Goal: Task Accomplishment & Management: Use online tool/utility

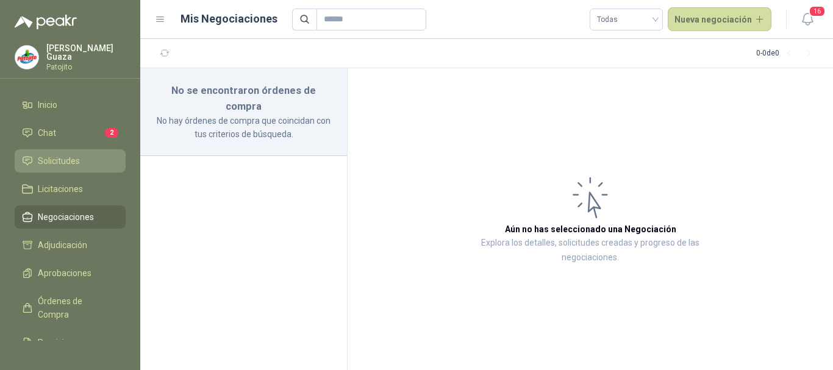
click at [88, 160] on li "Solicitudes" at bounding box center [70, 160] width 96 height 13
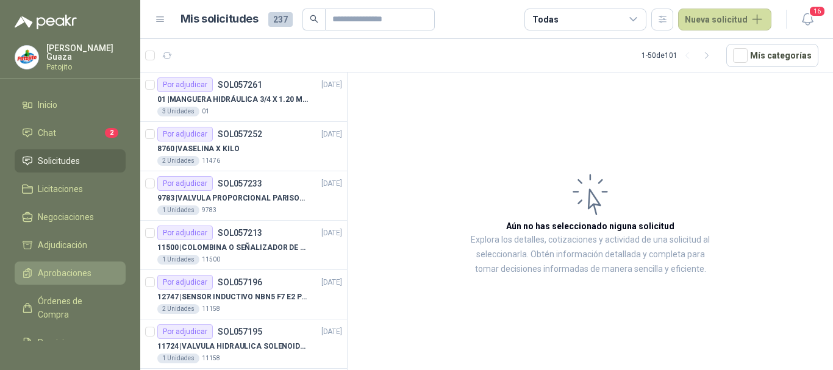
scroll to position [88, 0]
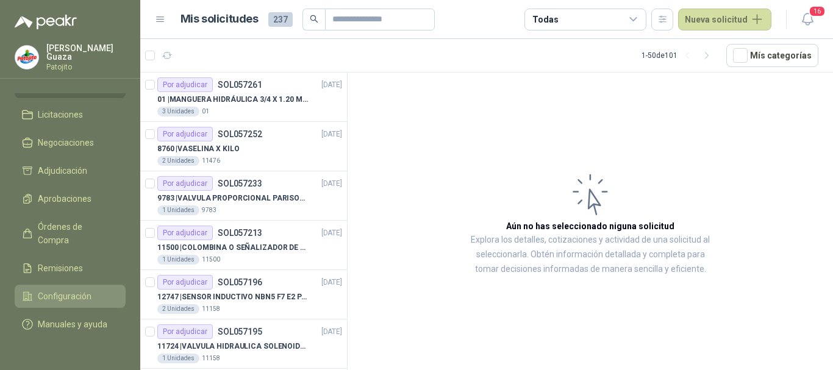
click at [85, 290] on span "Configuración" at bounding box center [65, 296] width 54 height 13
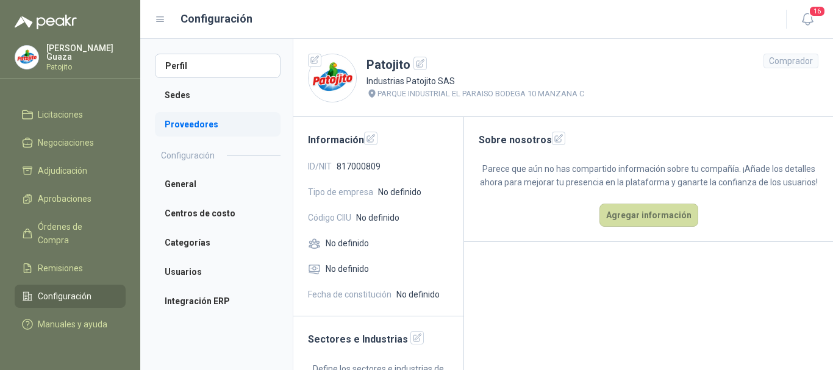
click at [223, 120] on li "Proveedores" at bounding box center [218, 124] width 126 height 24
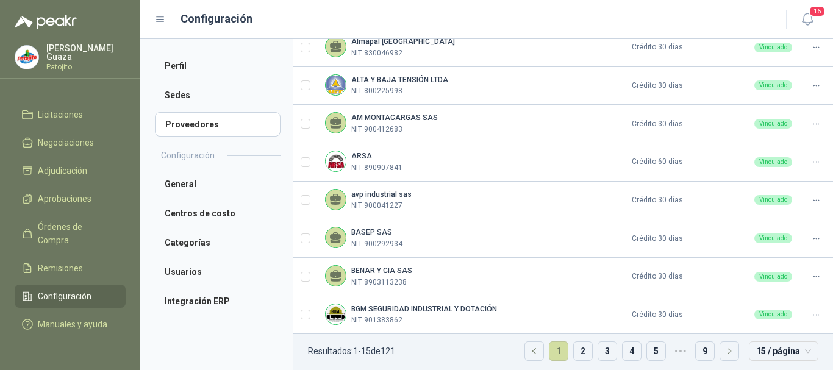
scroll to position [430, 0]
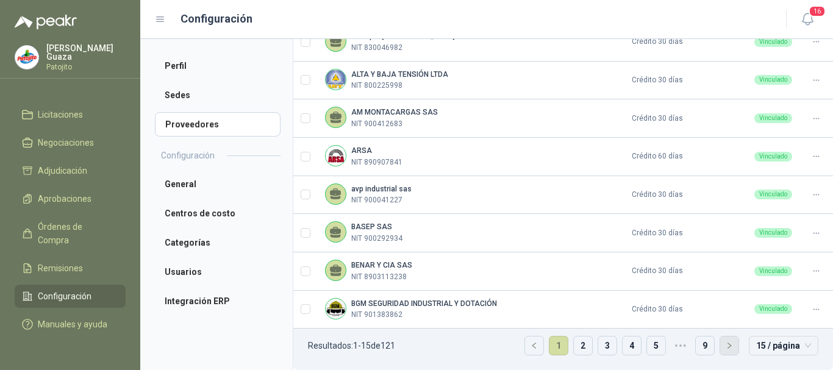
click at [726, 349] on icon "right" at bounding box center [729, 345] width 7 height 7
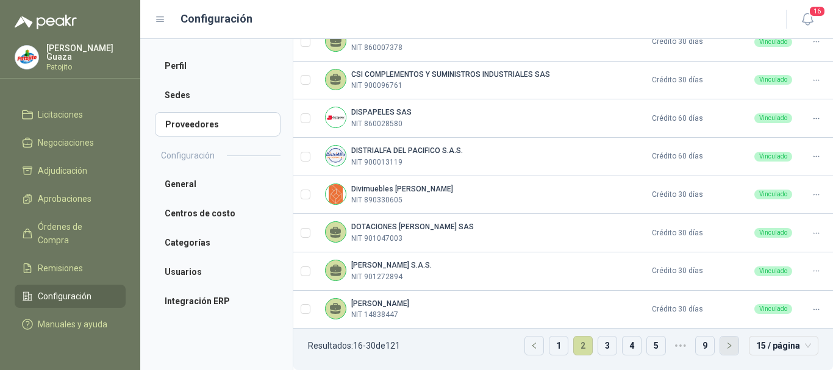
click at [726, 349] on icon "right" at bounding box center [729, 345] width 7 height 7
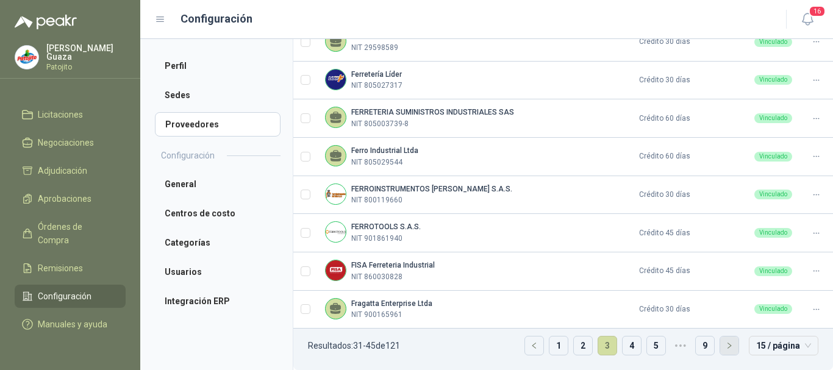
click at [726, 349] on icon "right" at bounding box center [729, 345] width 7 height 7
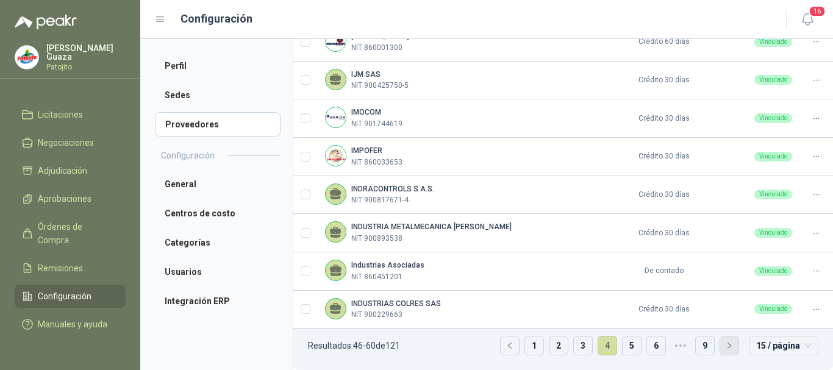
click at [726, 349] on icon "right" at bounding box center [729, 345] width 7 height 7
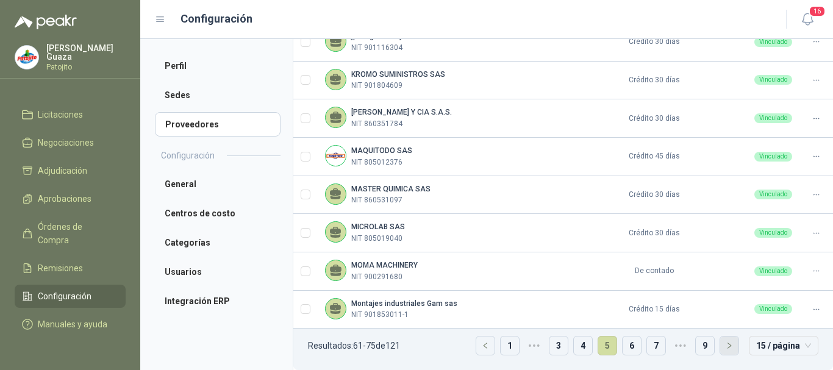
click at [726, 349] on icon "right" at bounding box center [729, 345] width 7 height 7
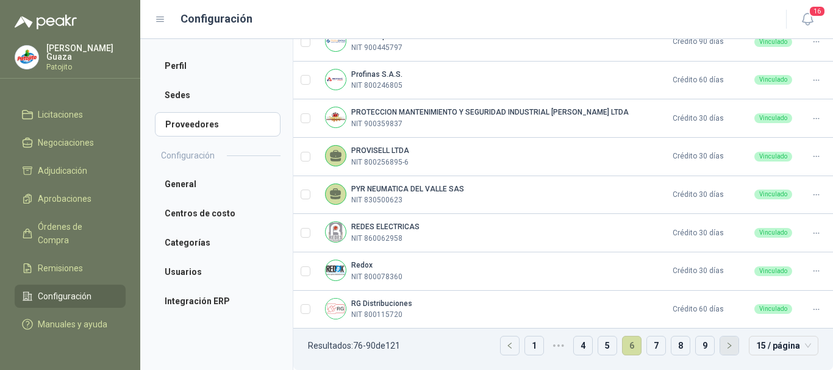
click at [726, 349] on icon "right" at bounding box center [729, 345] width 7 height 7
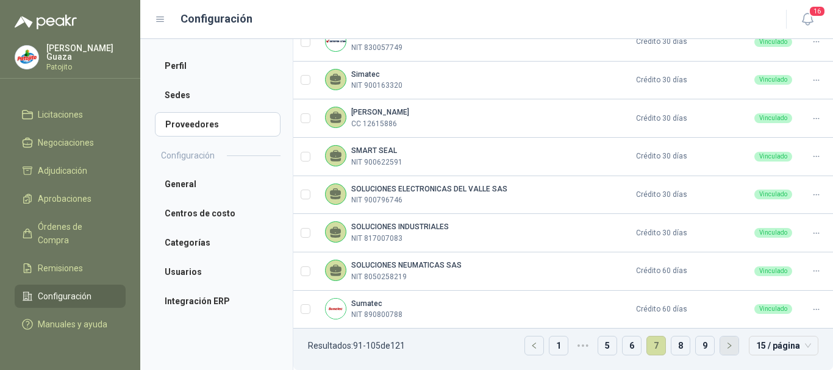
click at [726, 349] on icon "right" at bounding box center [729, 345] width 7 height 7
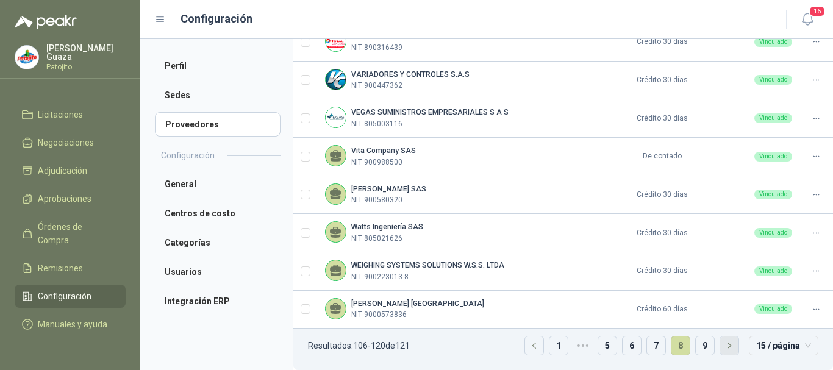
click at [726, 349] on icon "right" at bounding box center [729, 345] width 7 height 7
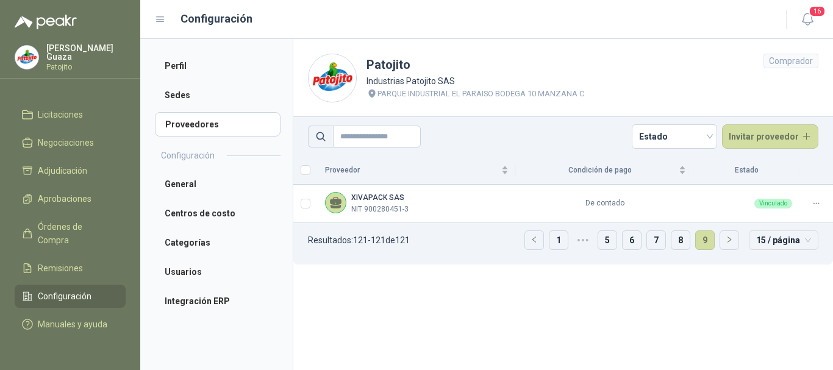
scroll to position [0, 0]
click at [528, 242] on button "button" at bounding box center [534, 240] width 18 height 18
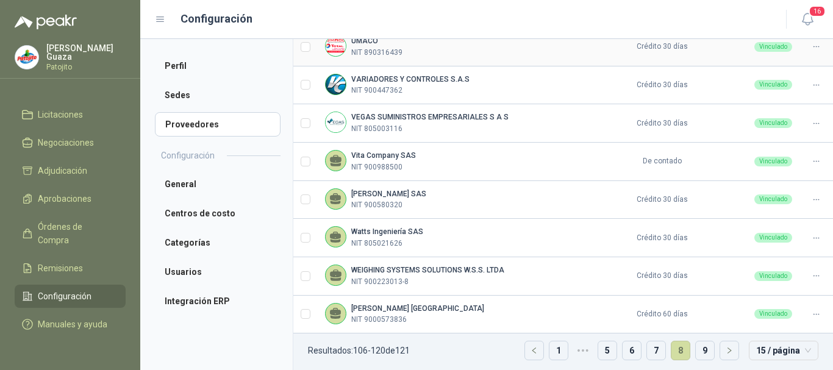
scroll to position [430, 0]
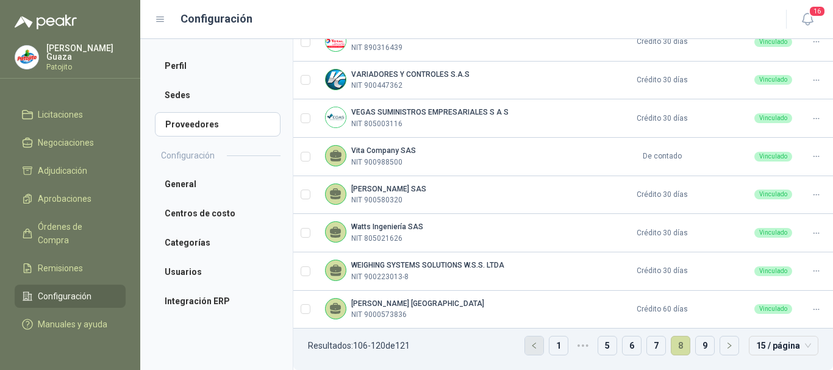
click at [531, 346] on icon "left" at bounding box center [534, 345] width 7 height 7
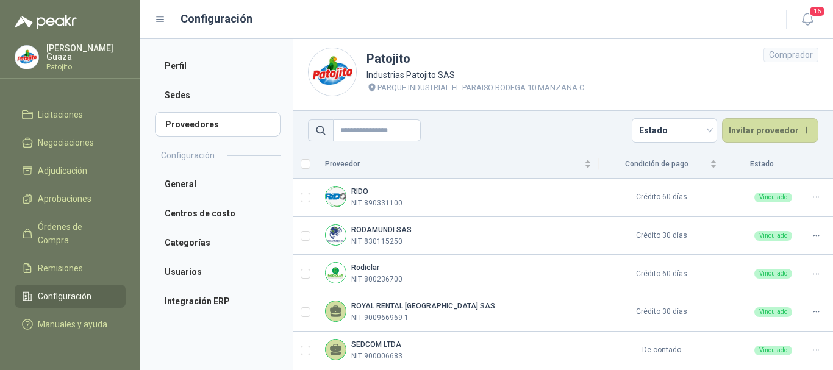
scroll to position [0, 0]
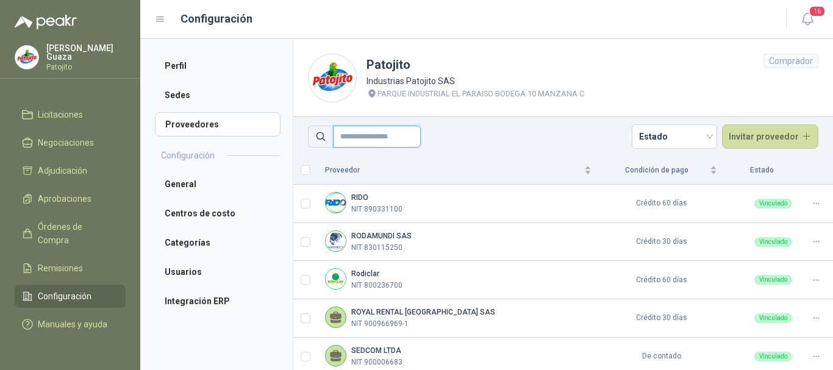
click at [384, 143] on input "text" at bounding box center [377, 137] width 88 height 22
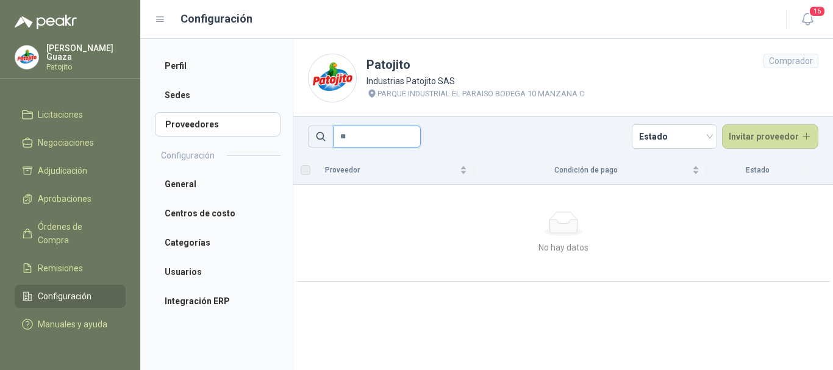
type input "*"
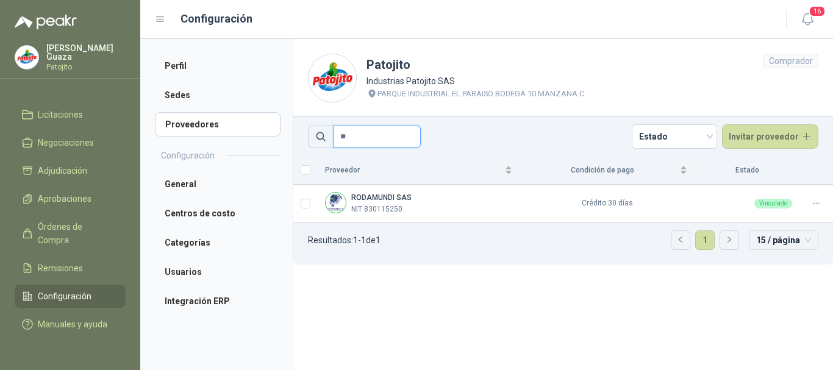
type input "*"
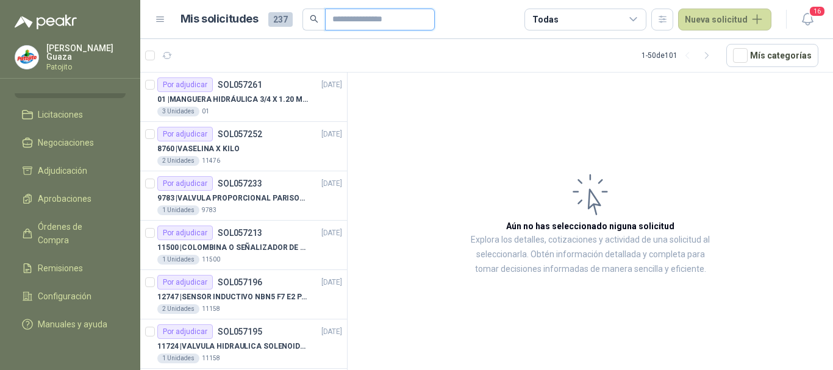
click at [348, 20] on input "text" at bounding box center [375, 19] width 85 height 21
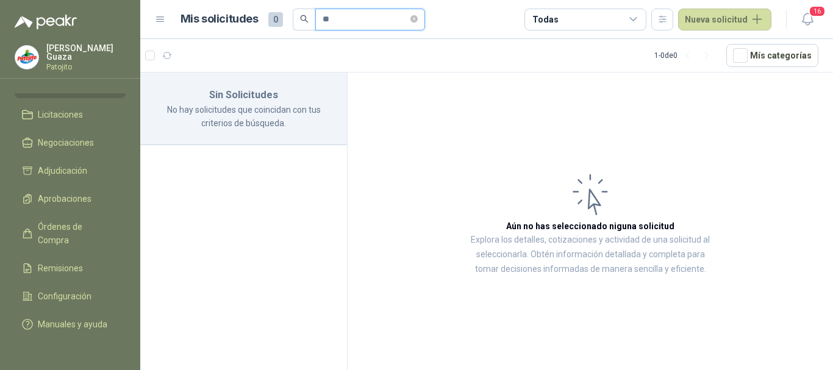
type input "*"
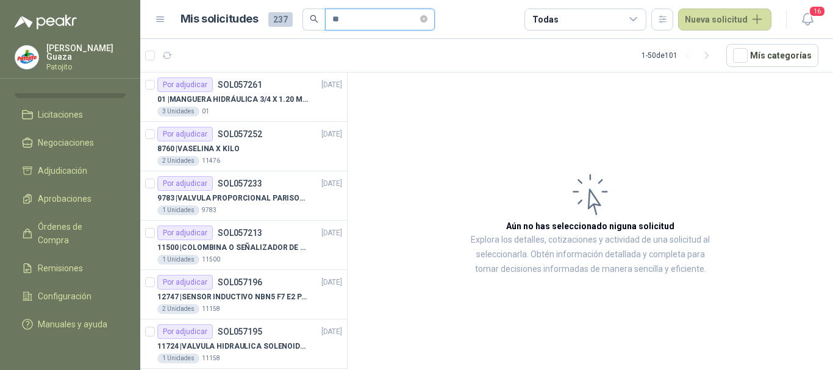
type input "*"
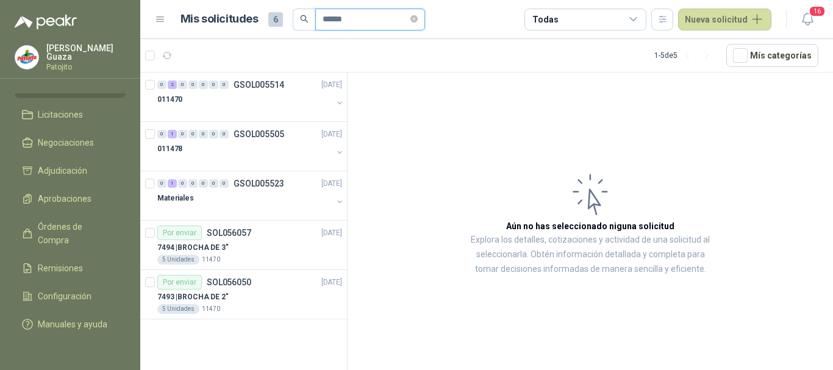
type input "******"
click at [281, 114] on div at bounding box center [244, 112] width 175 height 10
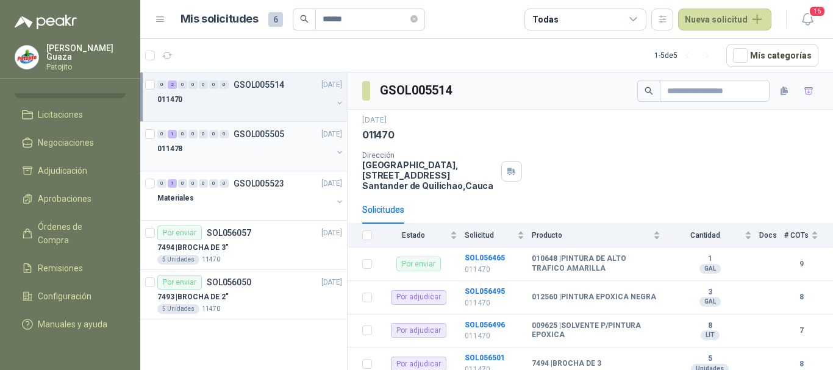
click at [281, 131] on p "GSOL005505" at bounding box center [259, 134] width 51 height 9
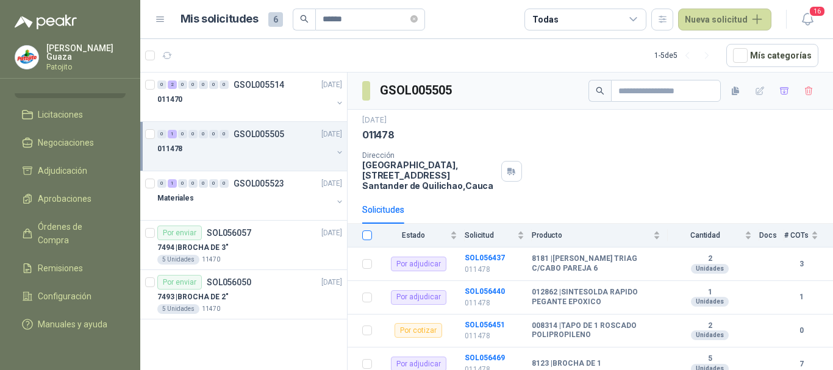
click at [369, 230] on label at bounding box center [367, 235] width 10 height 13
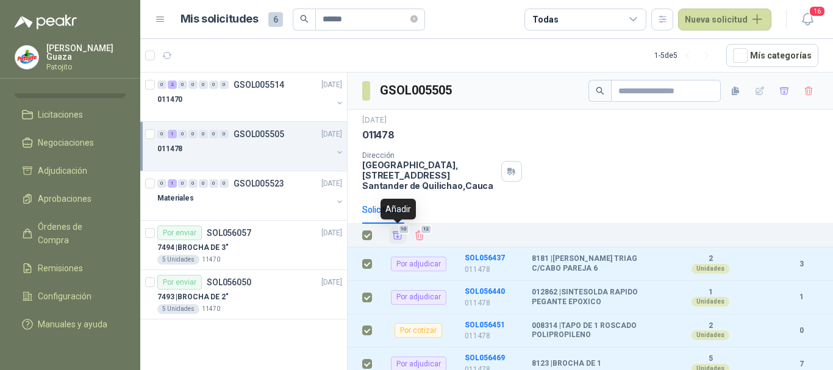
click at [397, 232] on icon "Añadir" at bounding box center [397, 235] width 11 height 11
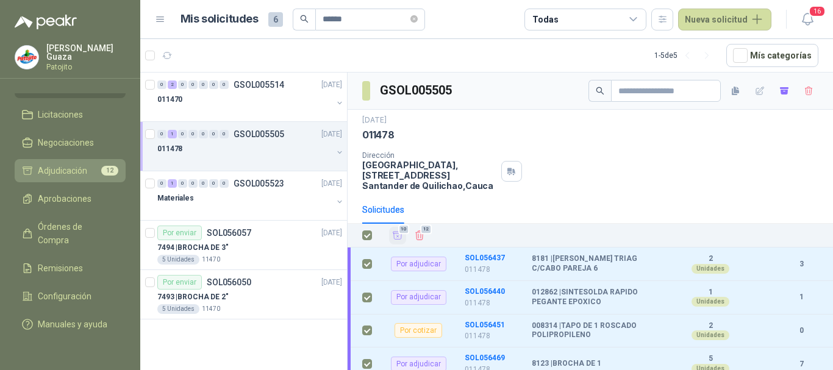
click at [74, 164] on span "Adjudicación" at bounding box center [62, 170] width 49 height 13
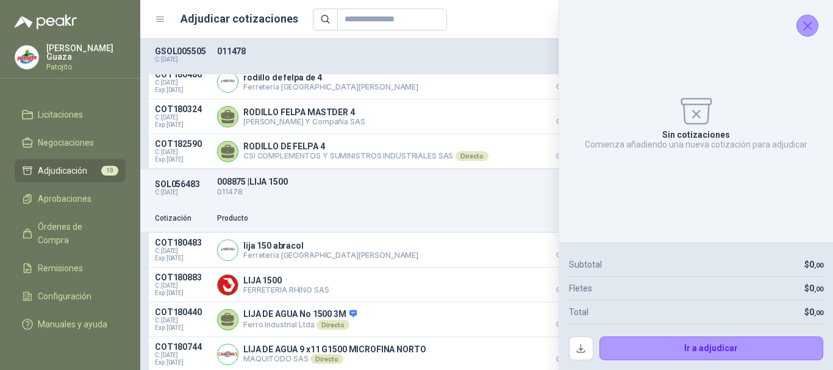
scroll to position [1894, 0]
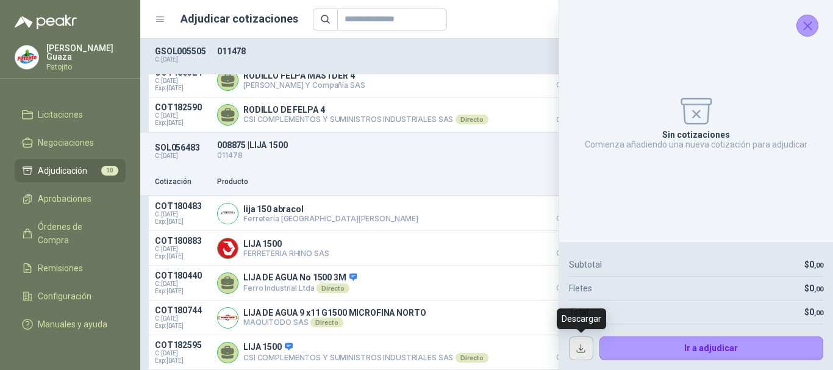
click at [591, 343] on button "button" at bounding box center [581, 349] width 24 height 24
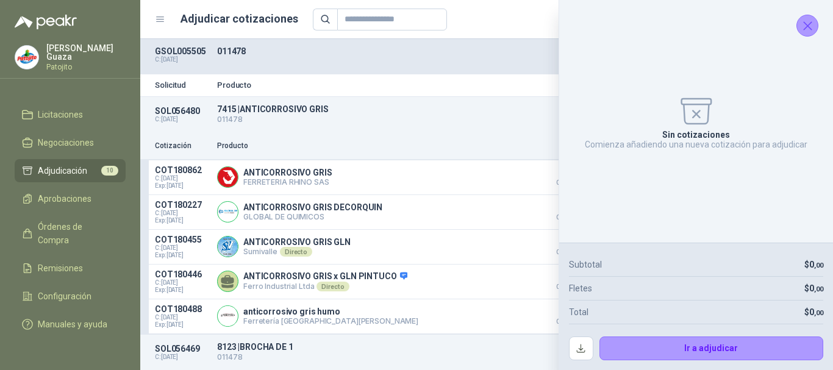
scroll to position [0, 0]
click at [811, 27] on icon "Cerrar" at bounding box center [808, 25] width 15 height 15
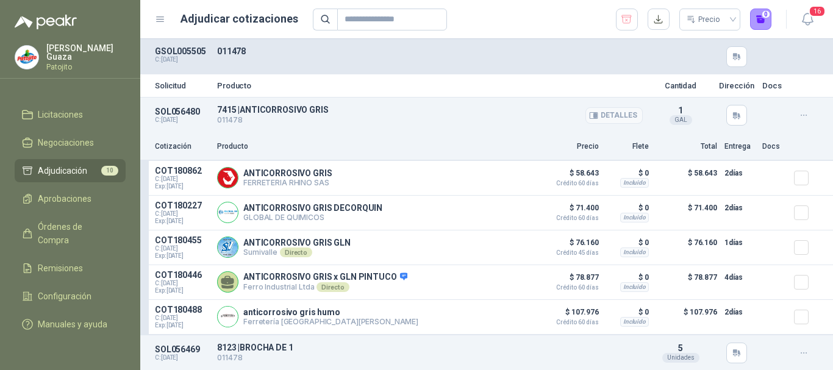
click at [481, 124] on p "011478" at bounding box center [430, 121] width 426 height 12
click at [160, 168] on p "COT180862" at bounding box center [182, 171] width 55 height 10
click at [163, 48] on p "GSOL005505" at bounding box center [182, 51] width 55 height 10
click at [800, 117] on button "button" at bounding box center [804, 116] width 20 height 20
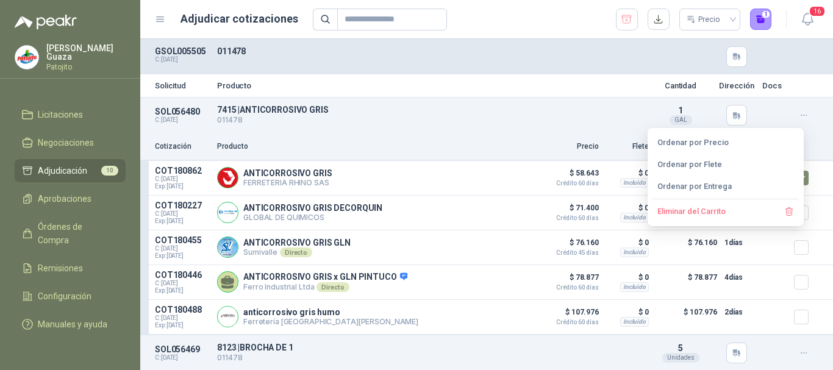
click at [809, 108] on div "SOL056480 C: [DATE] 7415 | ANTICORROSIVO GRIS 011478 Detalles 1 GAL" at bounding box center [486, 116] width 693 height 36
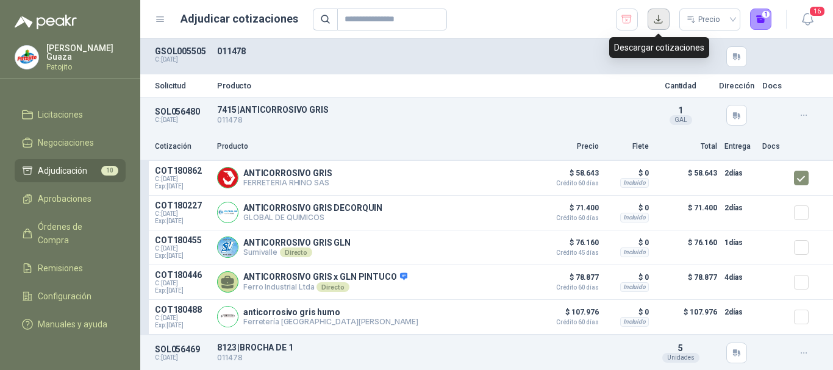
click at [666, 26] on button "button" at bounding box center [659, 20] width 22 height 22
